Goal: Check status: Check status

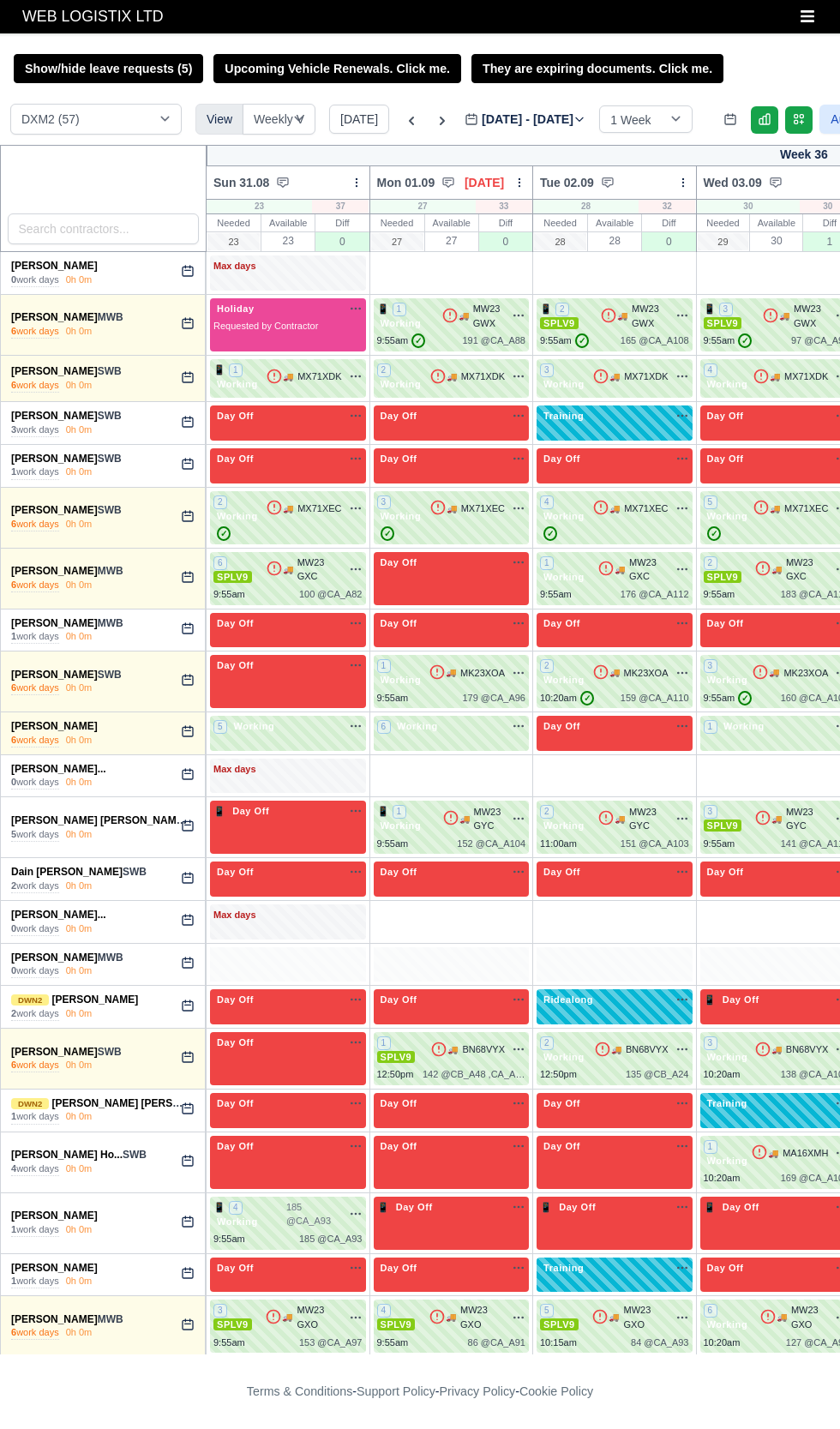
select select "1"
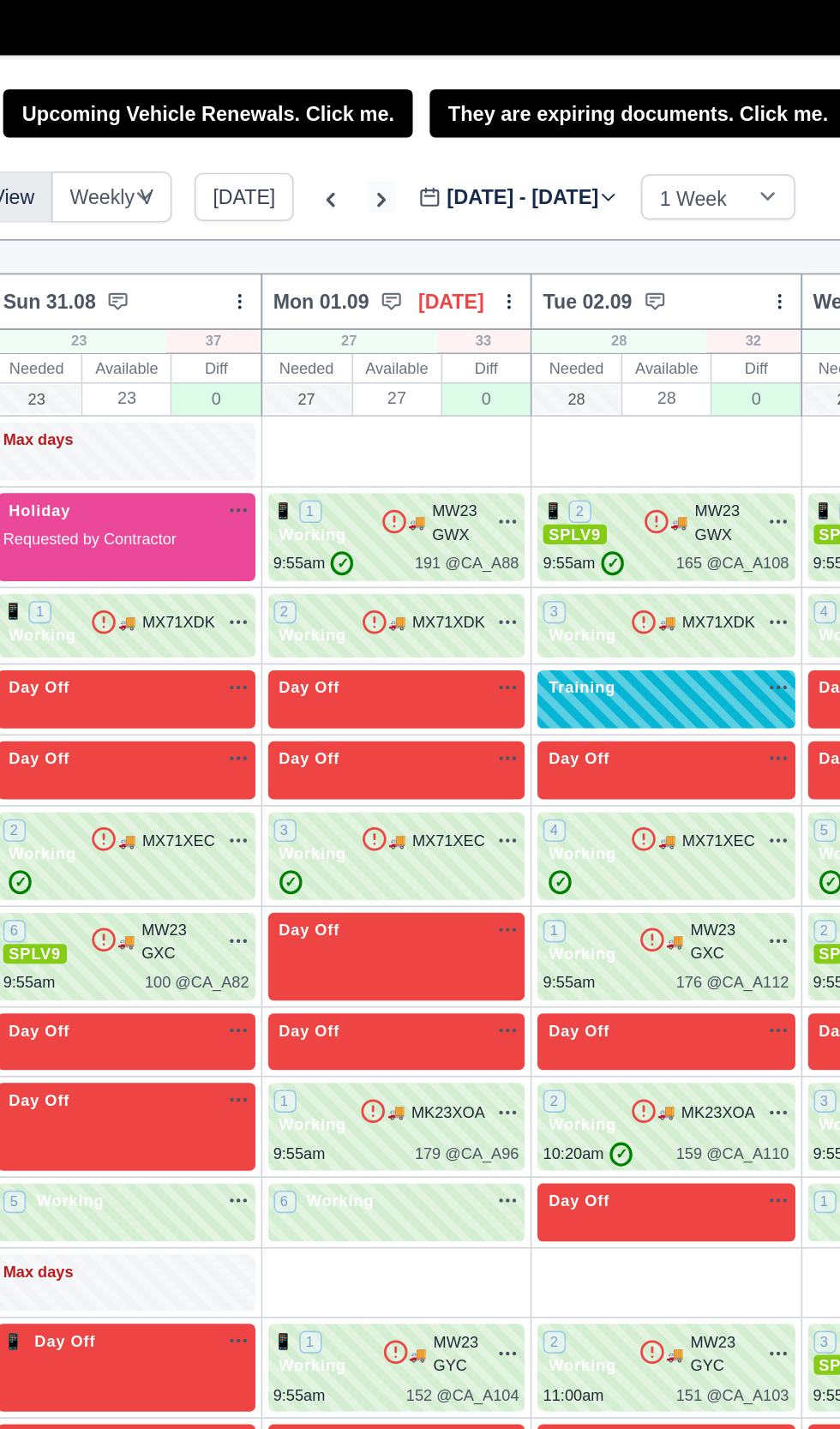
click at [437, 120] on icon at bounding box center [442, 121] width 17 height 17
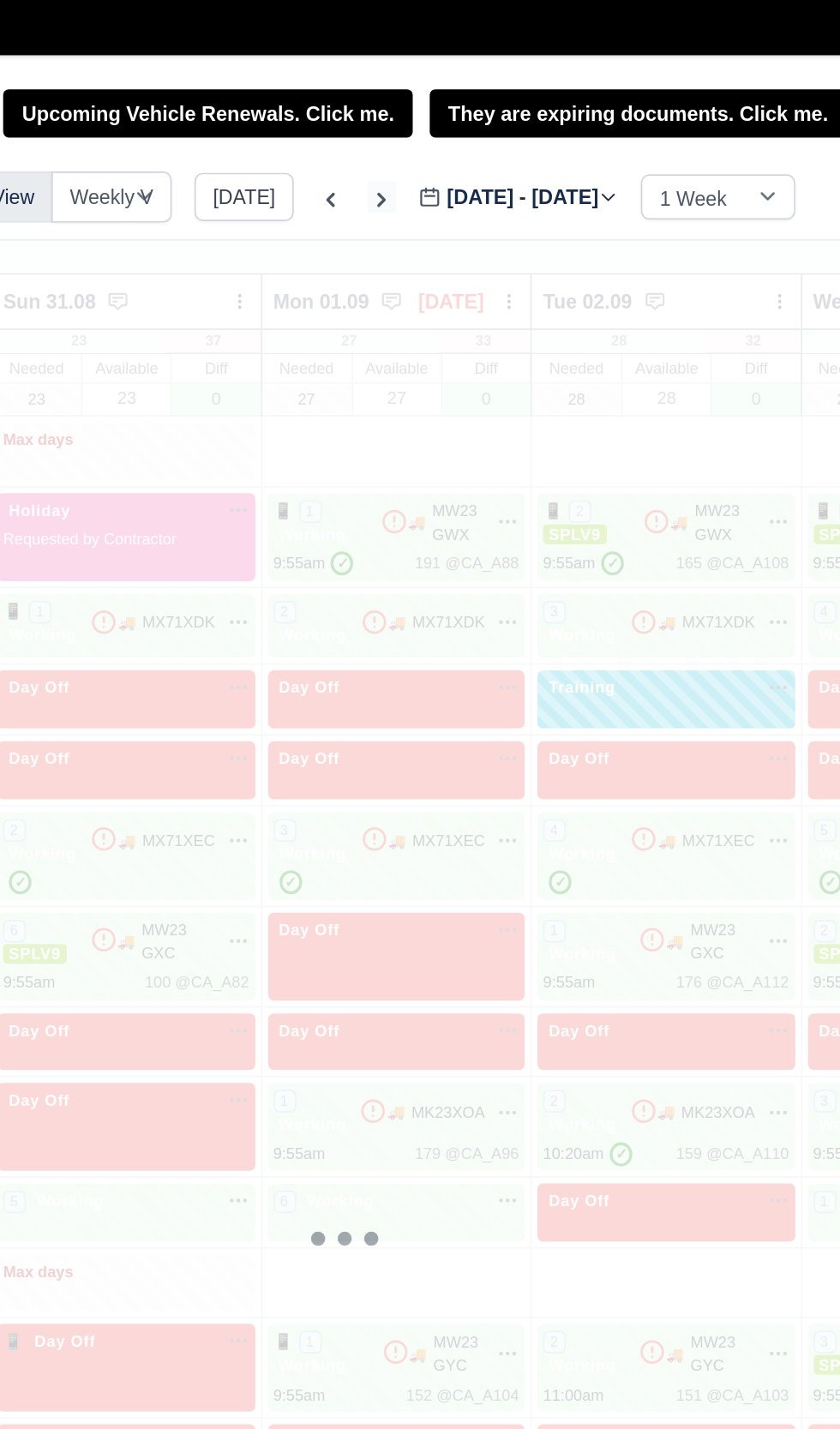
type input "[DATE]"
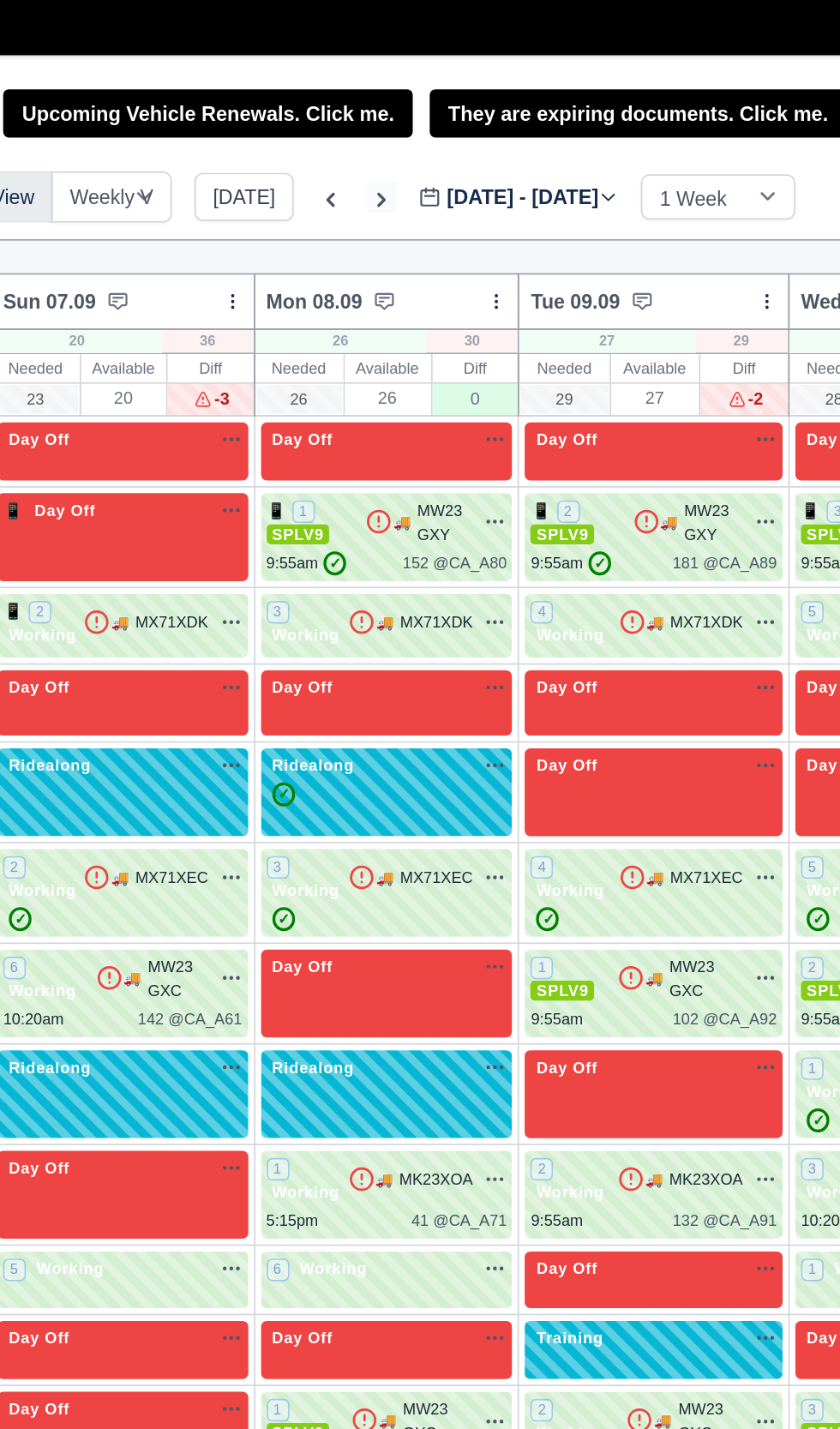
click at [439, 121] on icon at bounding box center [442, 121] width 6 height 8
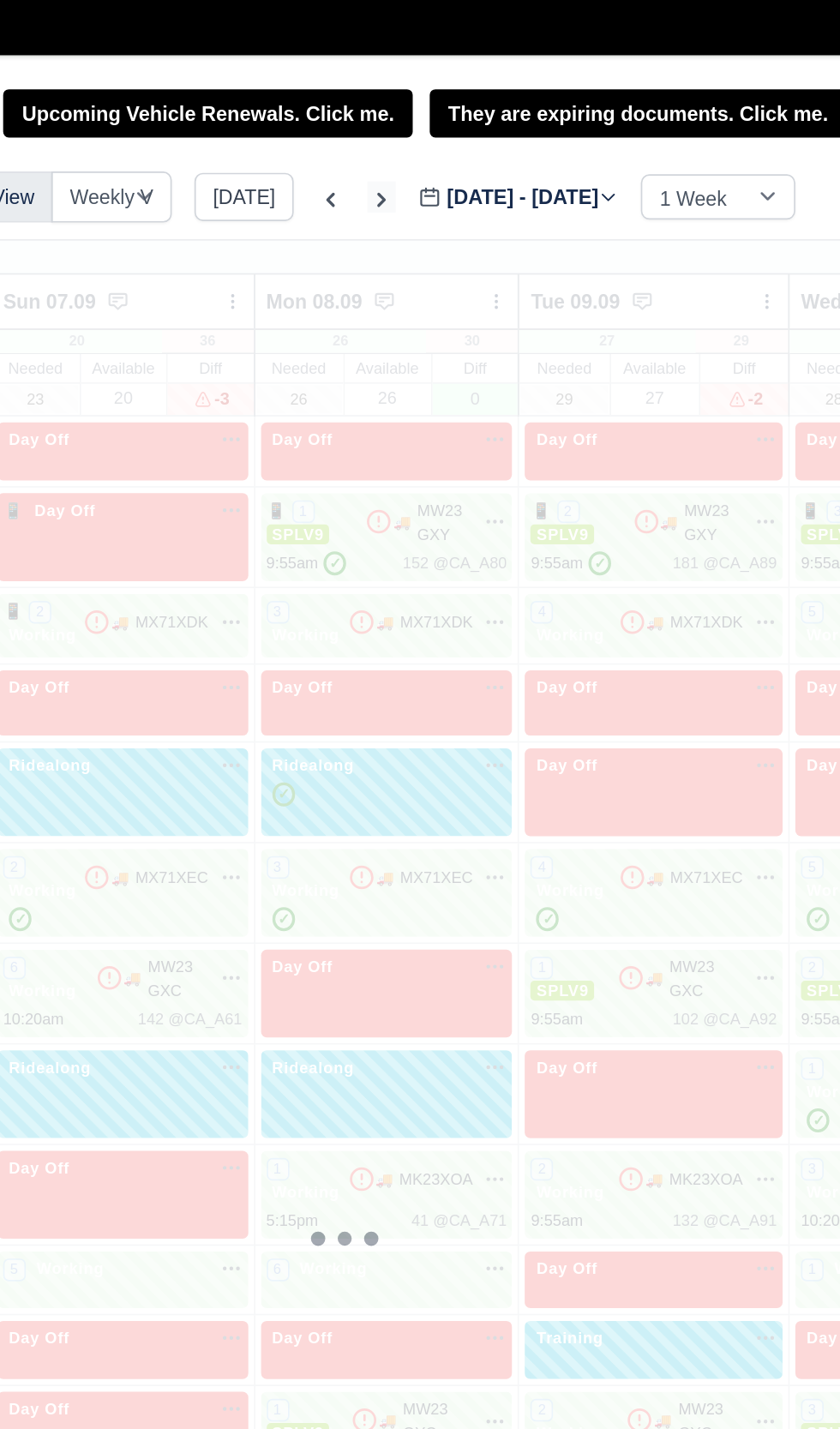
type input "[DATE]"
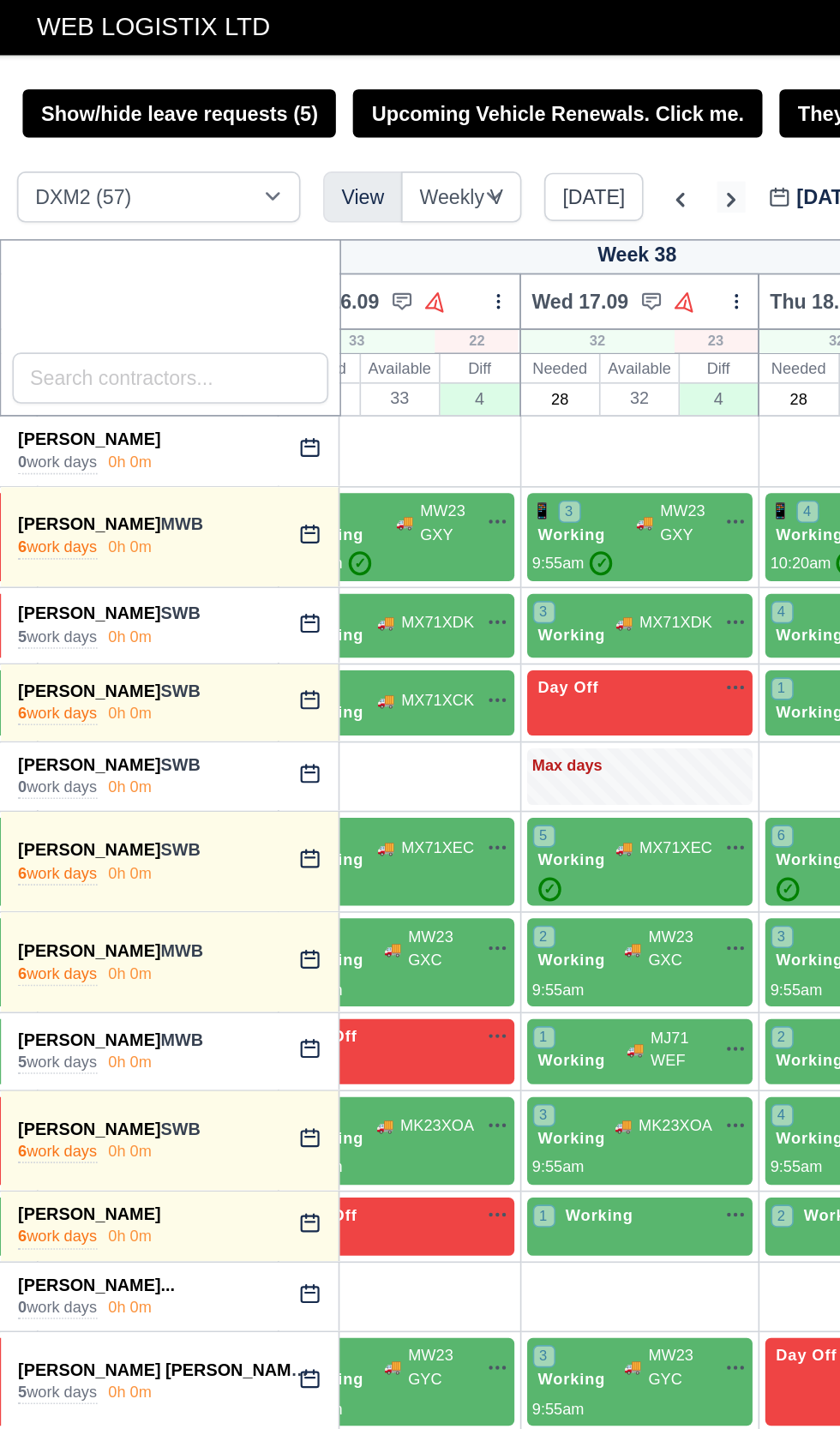
scroll to position [0, 357]
